Goal: Task Accomplishment & Management: Complete application form

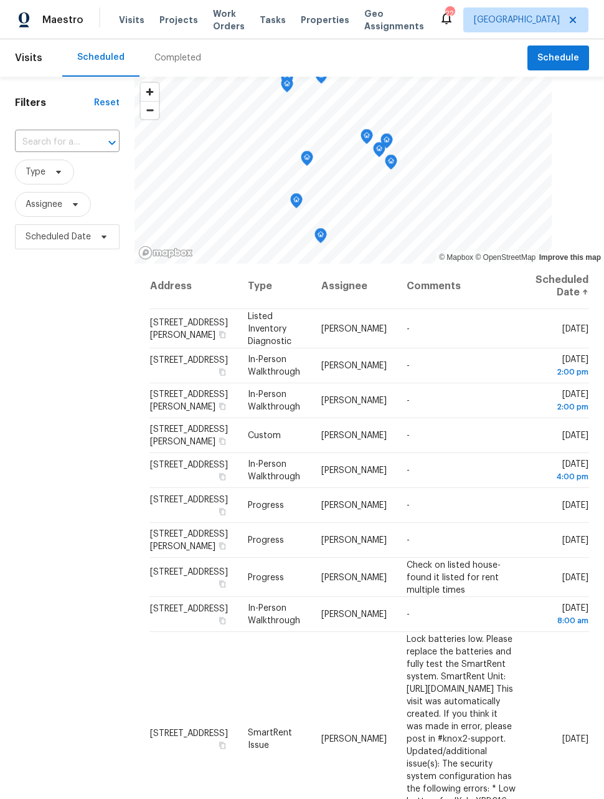
click at [216, 24] on span "Work Orders" at bounding box center [229, 19] width 32 height 25
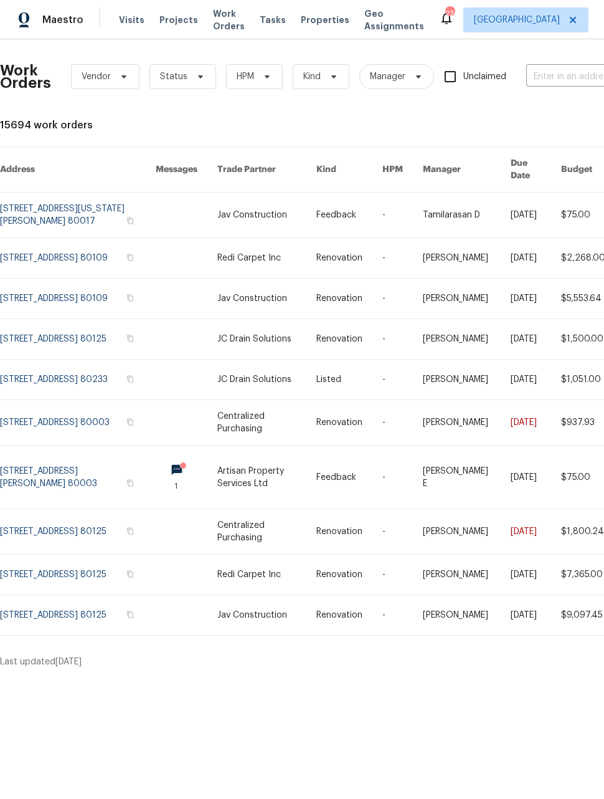
click at [107, 214] on link at bounding box center [78, 215] width 156 height 45
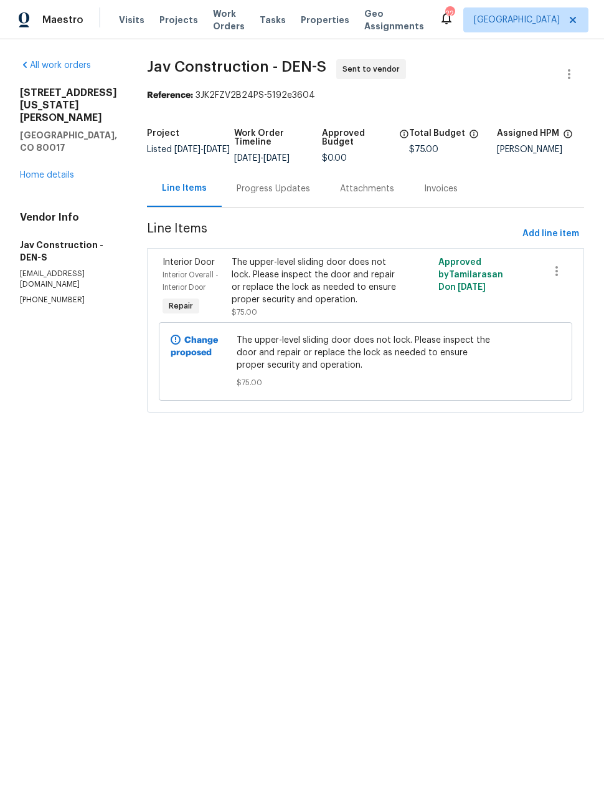
click at [38, 16] on div "Maestro" at bounding box center [41, 19] width 83 height 25
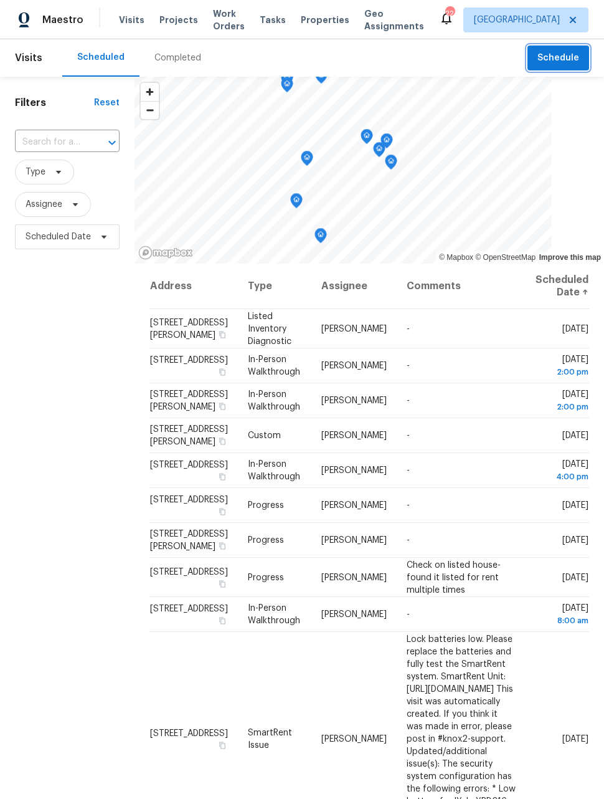
click at [563, 54] on span "Schedule" at bounding box center [559, 58] width 42 height 16
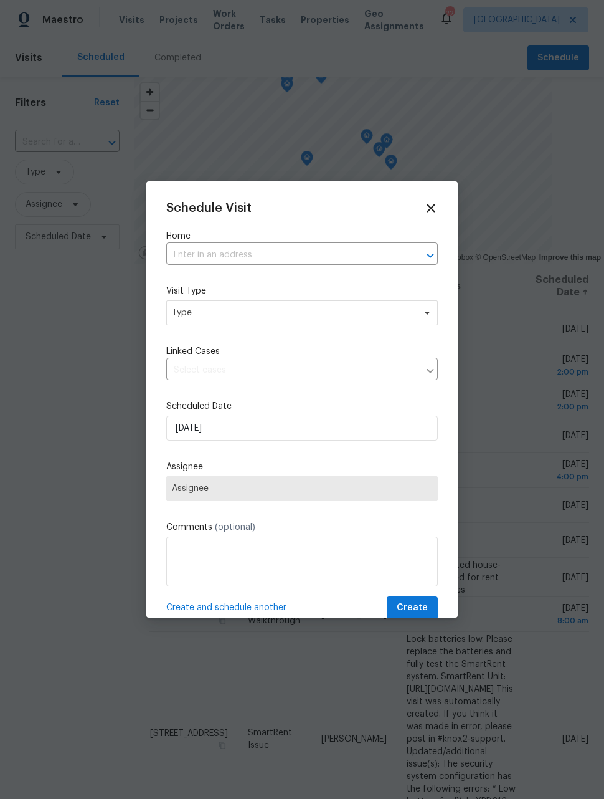
click at [211, 249] on input "text" at bounding box center [284, 254] width 237 height 19
type input "116th"
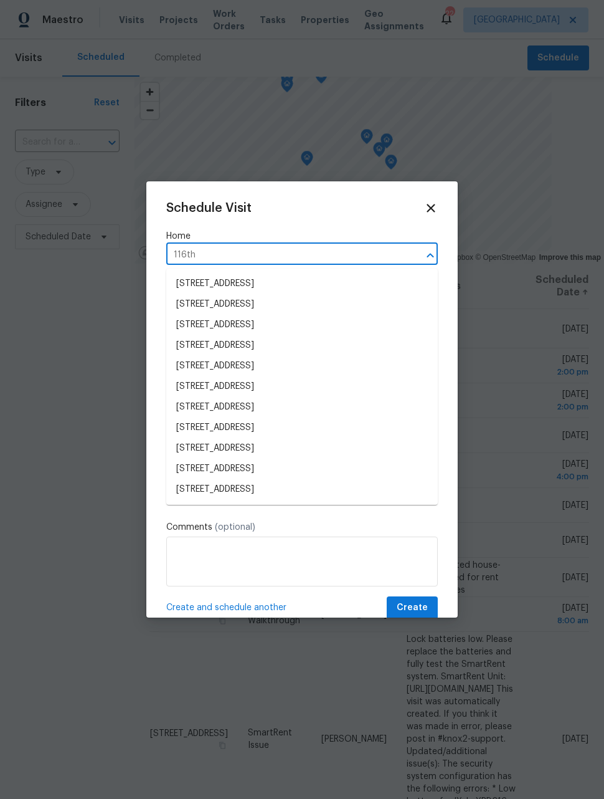
click at [353, 494] on li "[STREET_ADDRESS]" at bounding box center [302, 489] width 272 height 21
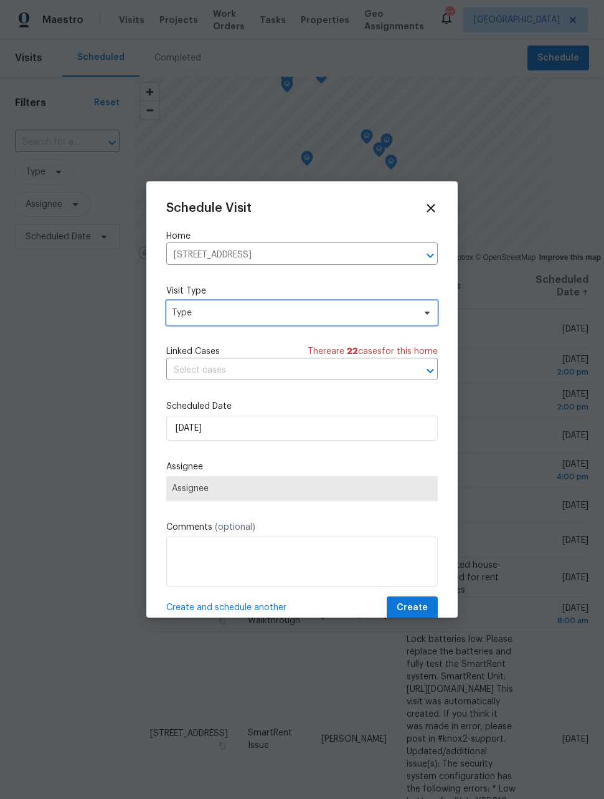
click at [393, 315] on span "Type" at bounding box center [293, 313] width 242 height 12
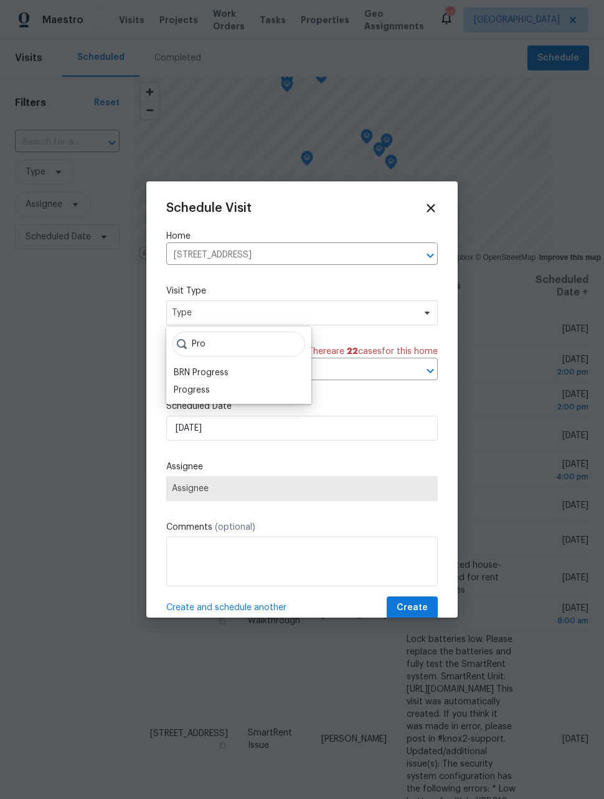
type input "Pro"
click at [209, 395] on div "Progress" at bounding box center [192, 390] width 36 height 12
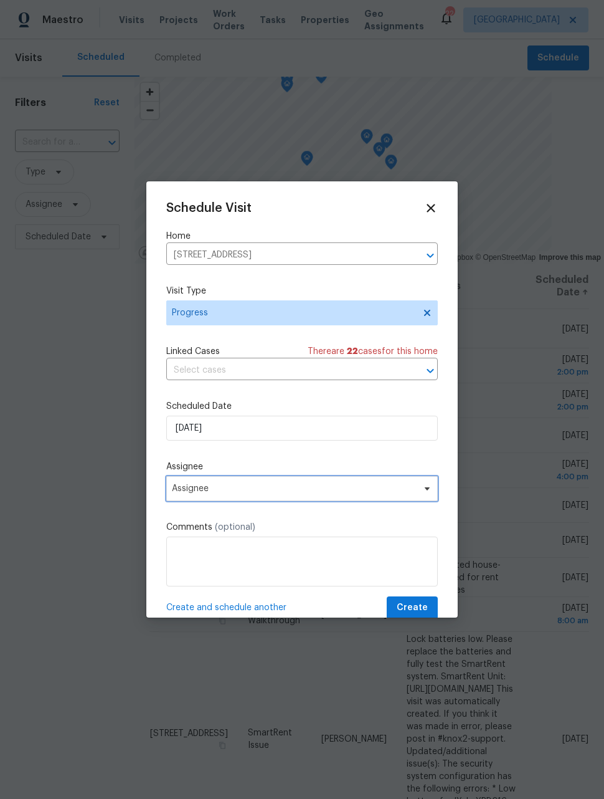
click at [301, 492] on span "Assignee" at bounding box center [294, 489] width 244 height 10
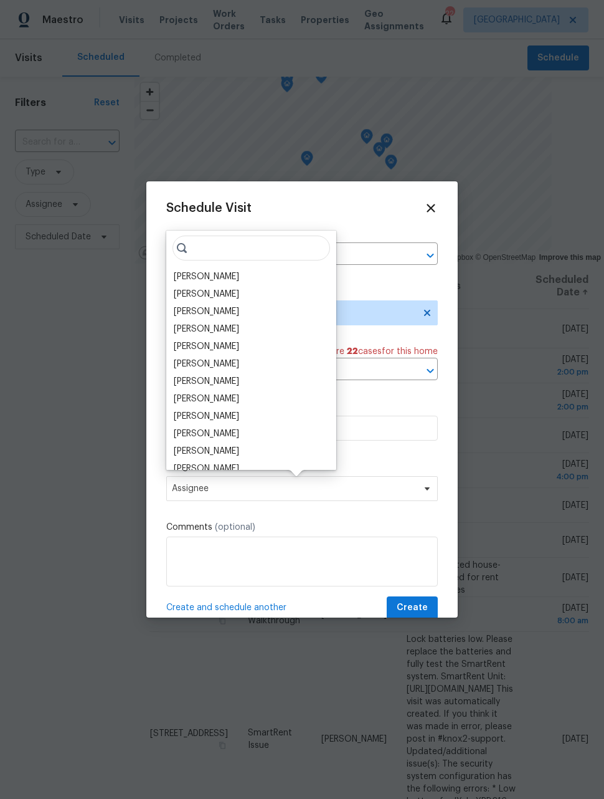
click at [231, 271] on div "[PERSON_NAME]" at bounding box center [251, 276] width 163 height 17
click at [213, 278] on div "[PERSON_NAME]" at bounding box center [206, 276] width 65 height 12
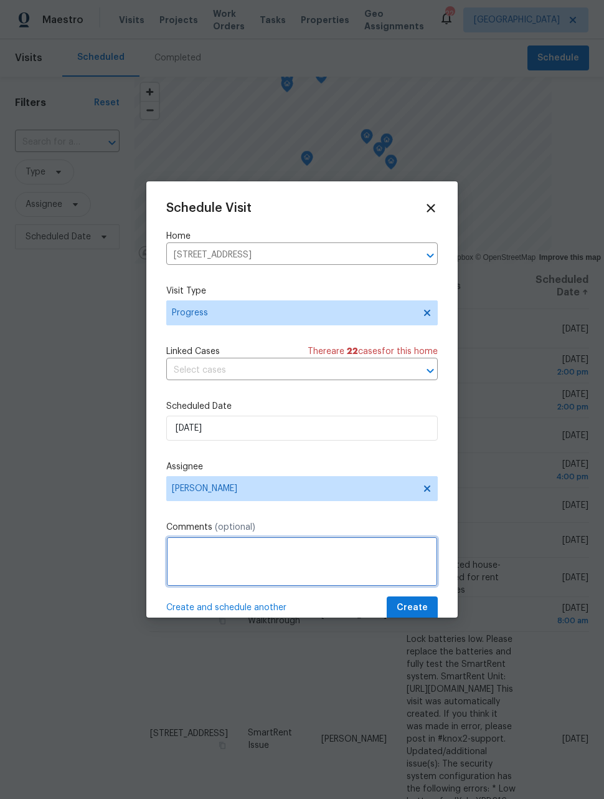
click at [295, 541] on textarea at bounding box center [302, 561] width 272 height 50
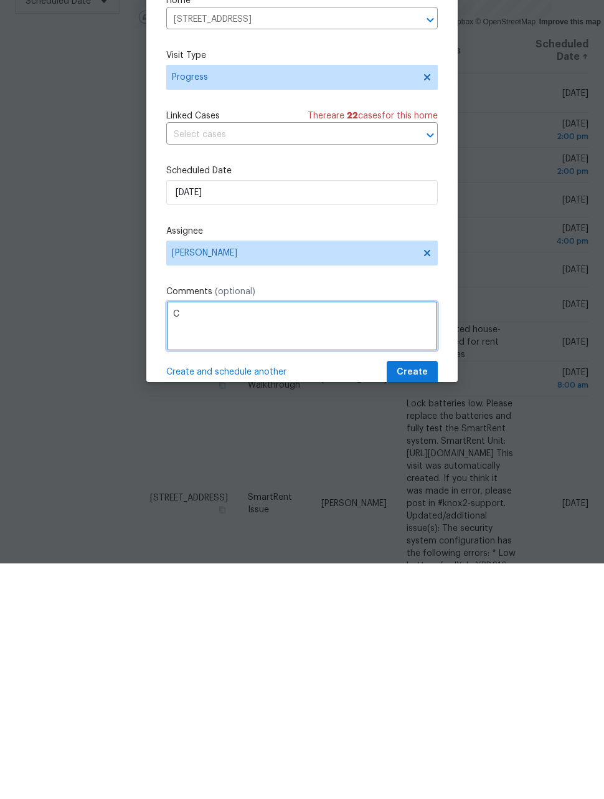
scroll to position [40, 0]
type textarea "Check on house"
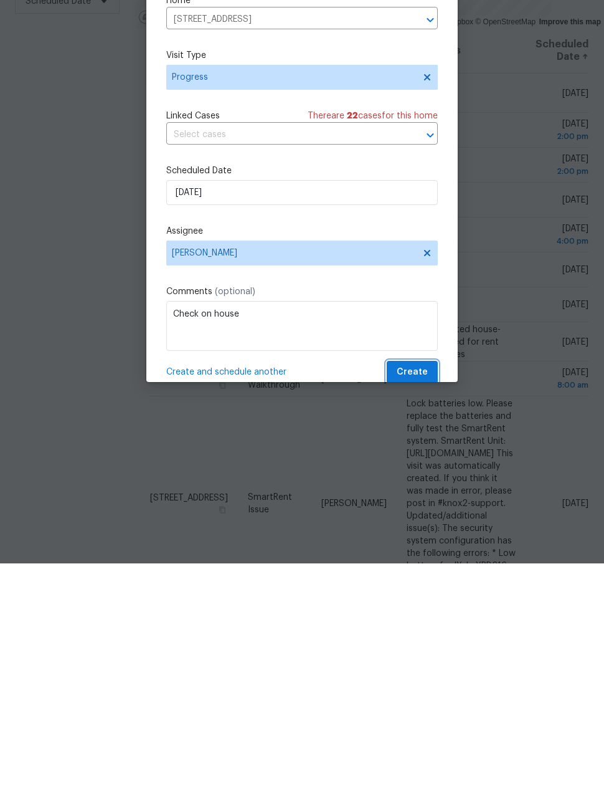
click at [424, 600] on span "Create" at bounding box center [412, 608] width 31 height 16
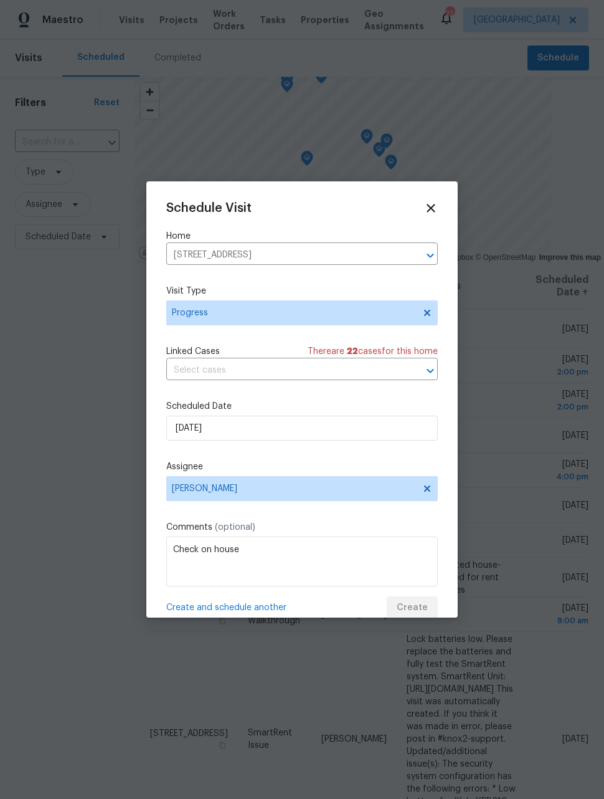
scroll to position [0, 0]
